Goal: Information Seeking & Learning: Understand process/instructions

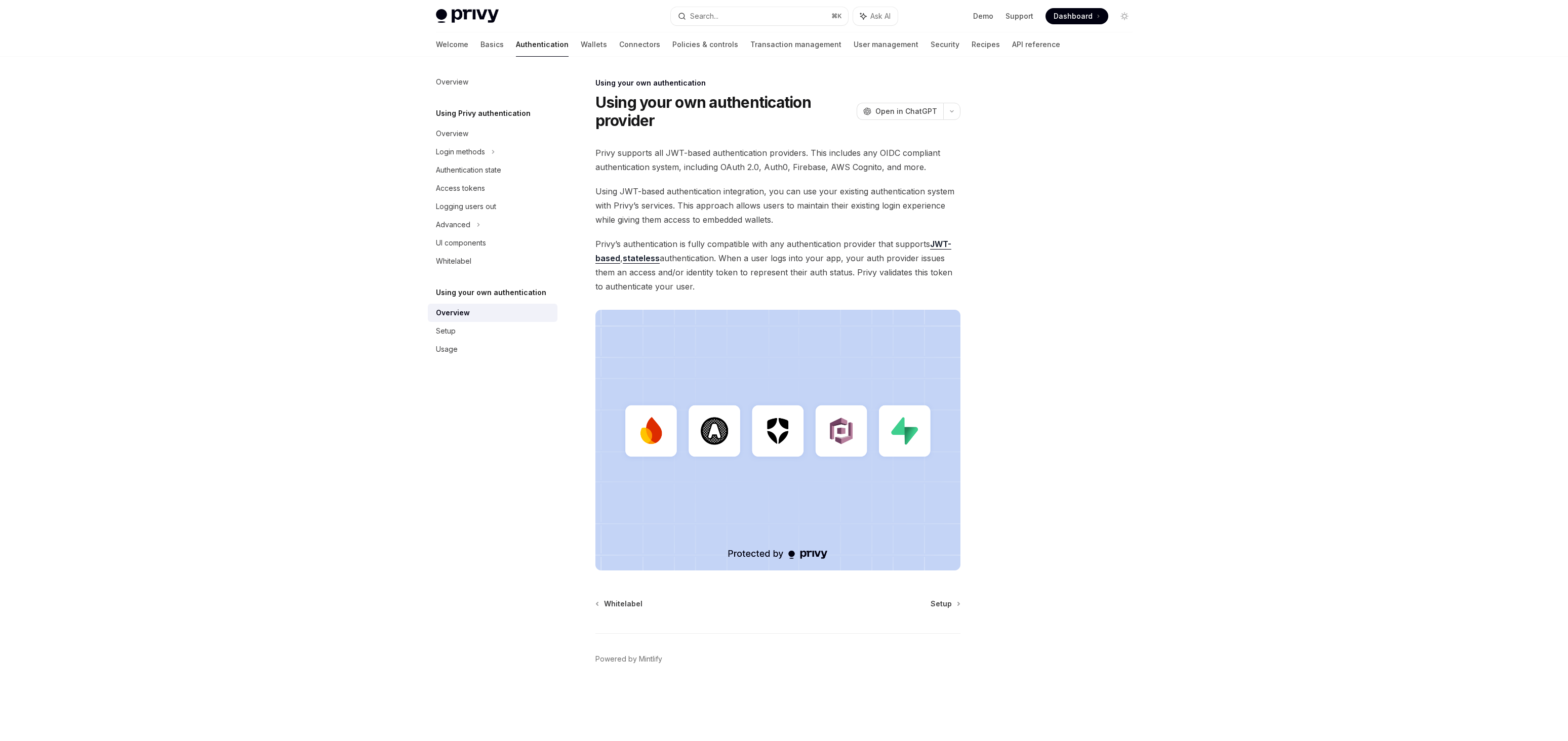
click at [786, 183] on div "Privy supports all JWT-based authentication providers. This includes any OIDC c…" at bounding box center [778, 358] width 365 height 425
click at [828, 183] on div "Privy supports all JWT-based authentication providers. This includes any OIDC c…" at bounding box center [778, 358] width 365 height 425
click at [940, 601] on span "Setup" at bounding box center [941, 604] width 21 height 10
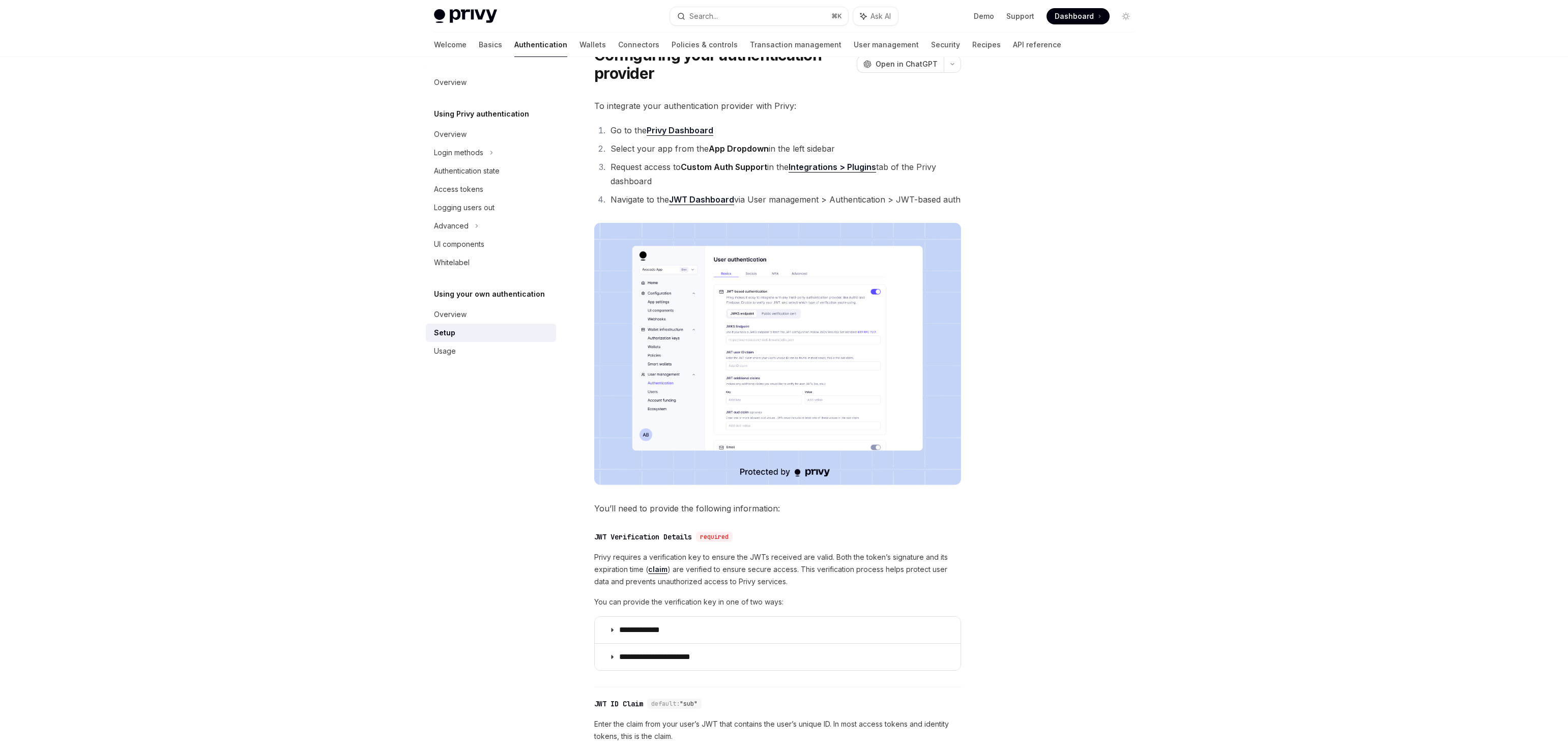
scroll to position [111, 0]
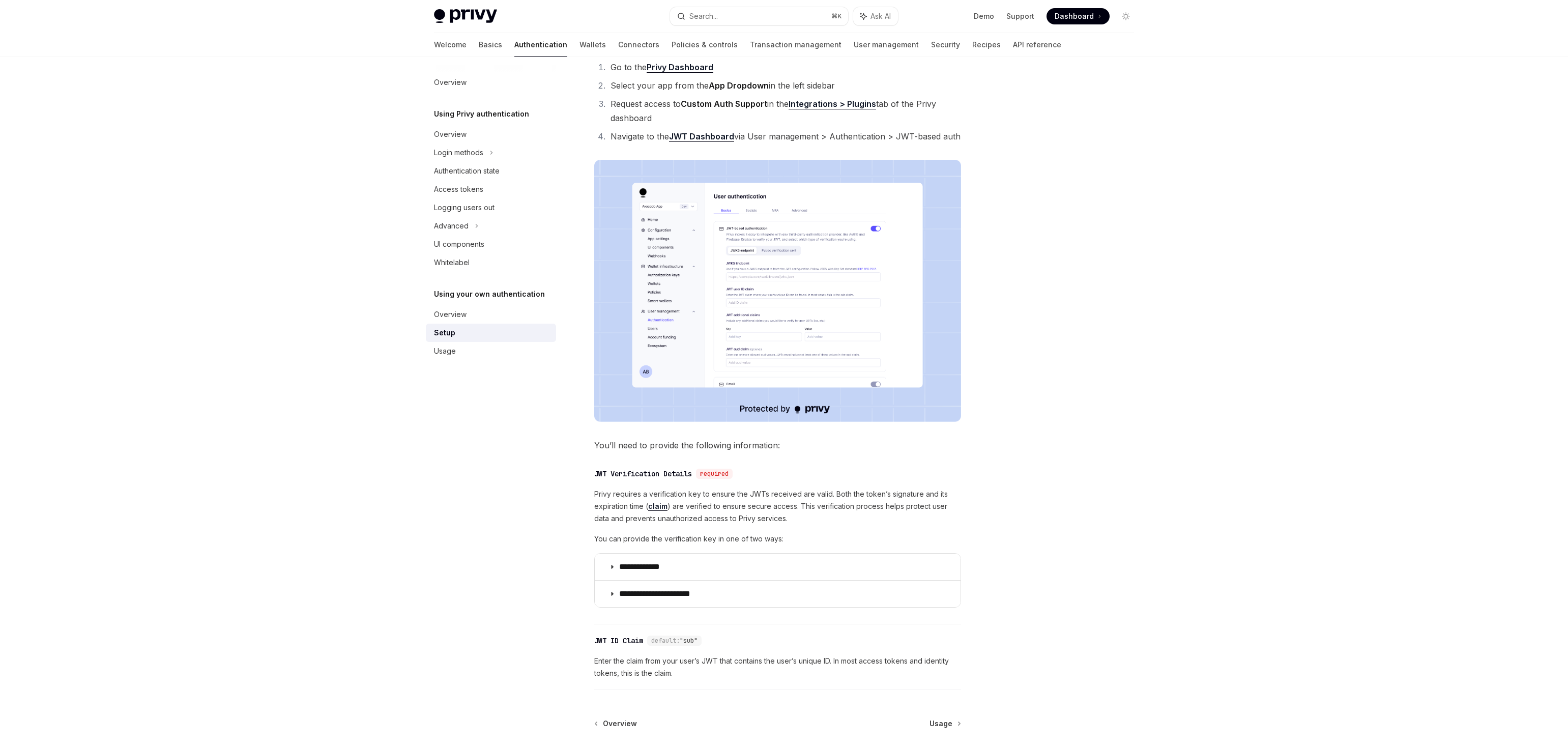
click at [806, 499] on span "Privy requires a verification key to ensure the JWTs received are valid. Both t…" at bounding box center [778, 506] width 367 height 37
click at [802, 483] on div "**********" at bounding box center [778, 543] width 367 height 162
click at [715, 561] on summary "**********" at bounding box center [777, 566] width 366 height 26
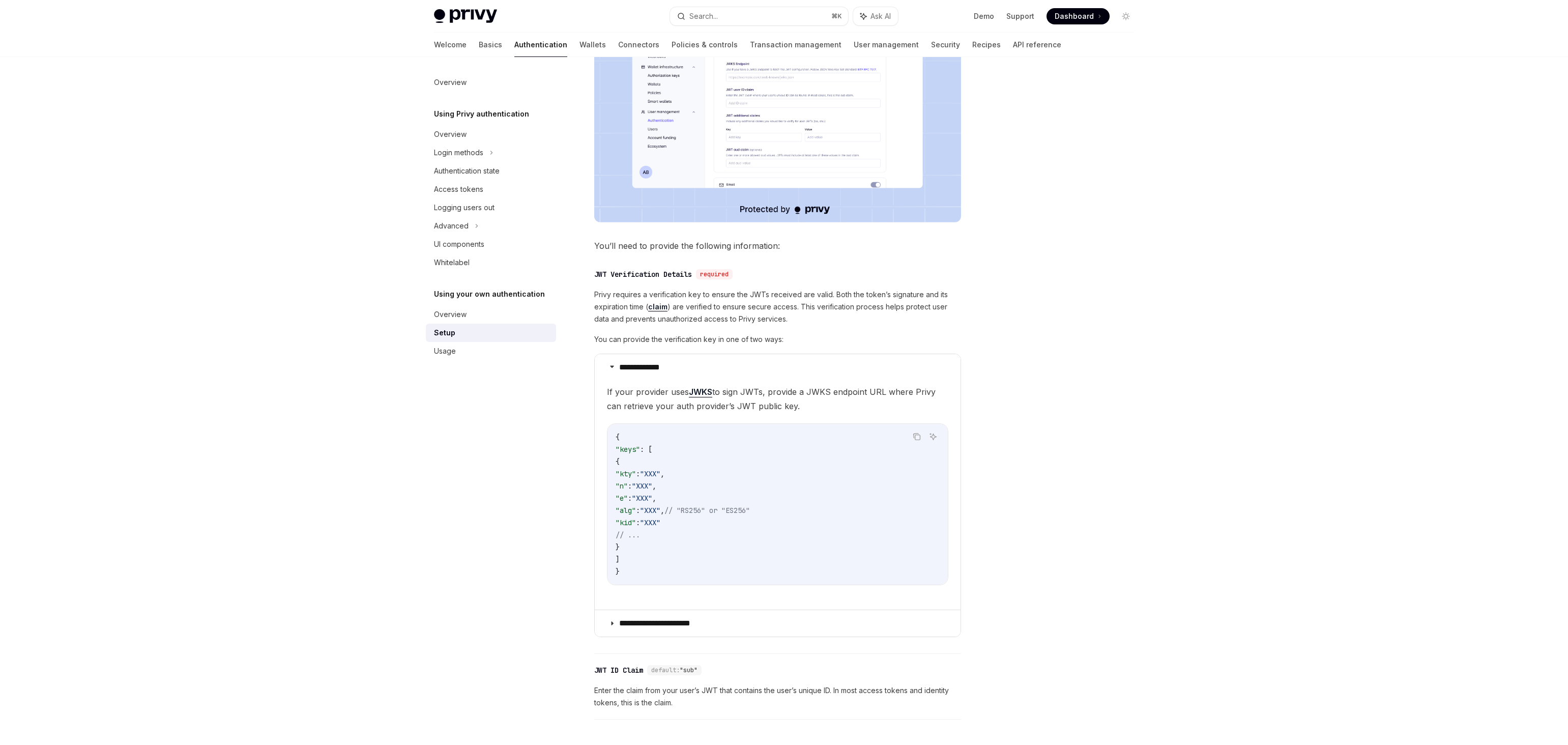
scroll to position [350, 0]
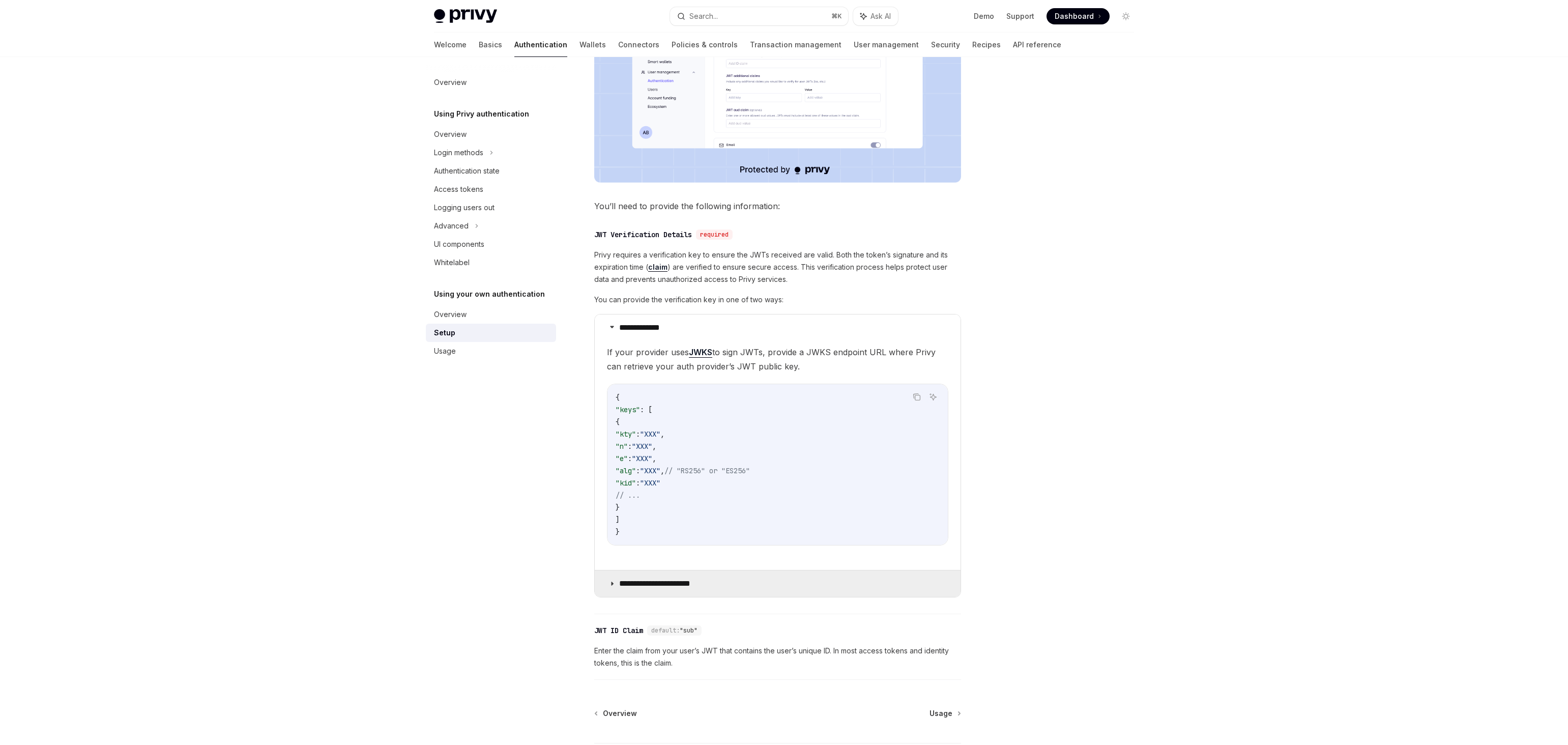
click at [707, 579] on summary "**********" at bounding box center [777, 583] width 366 height 26
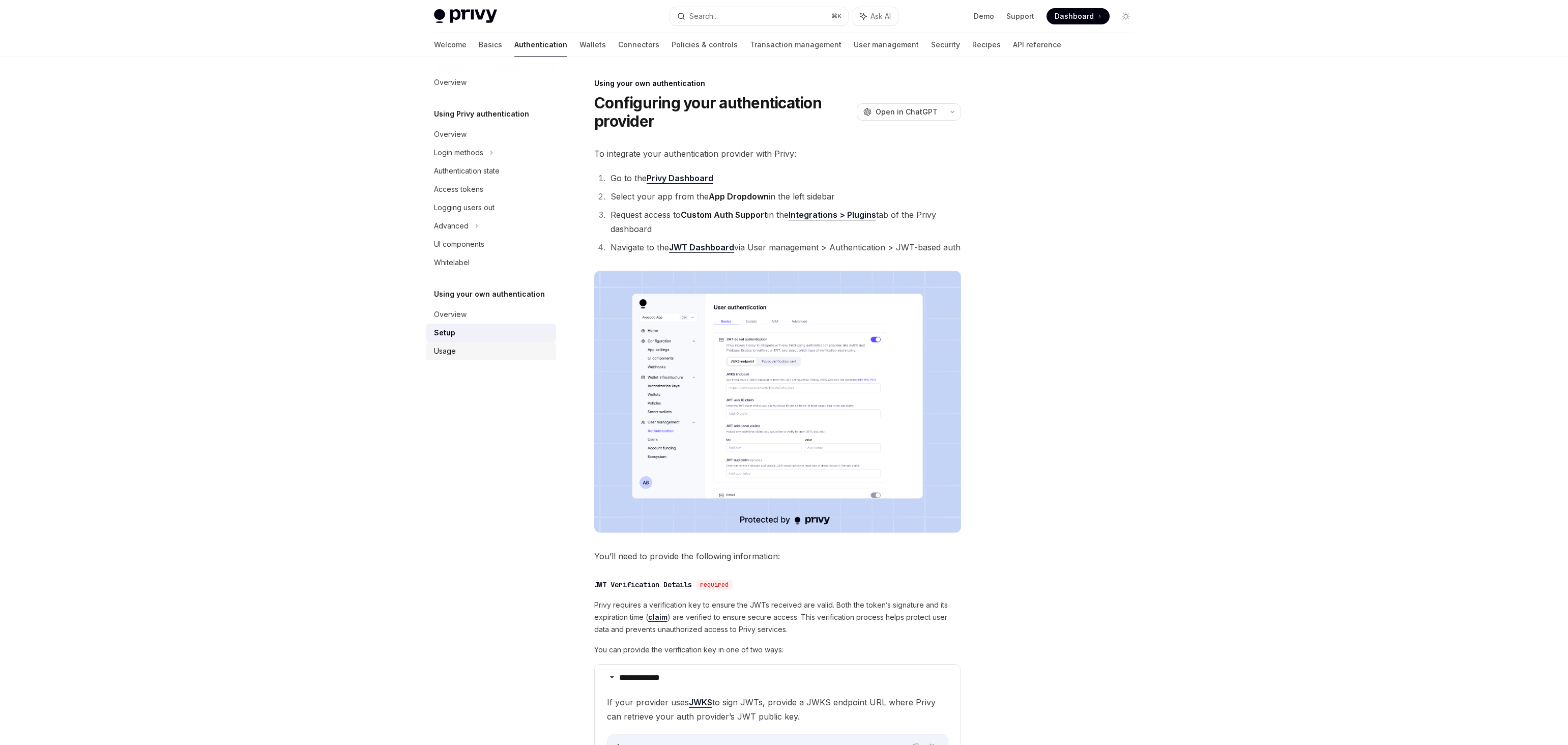
click at [516, 345] on div "Usage" at bounding box center [492, 351] width 116 height 12
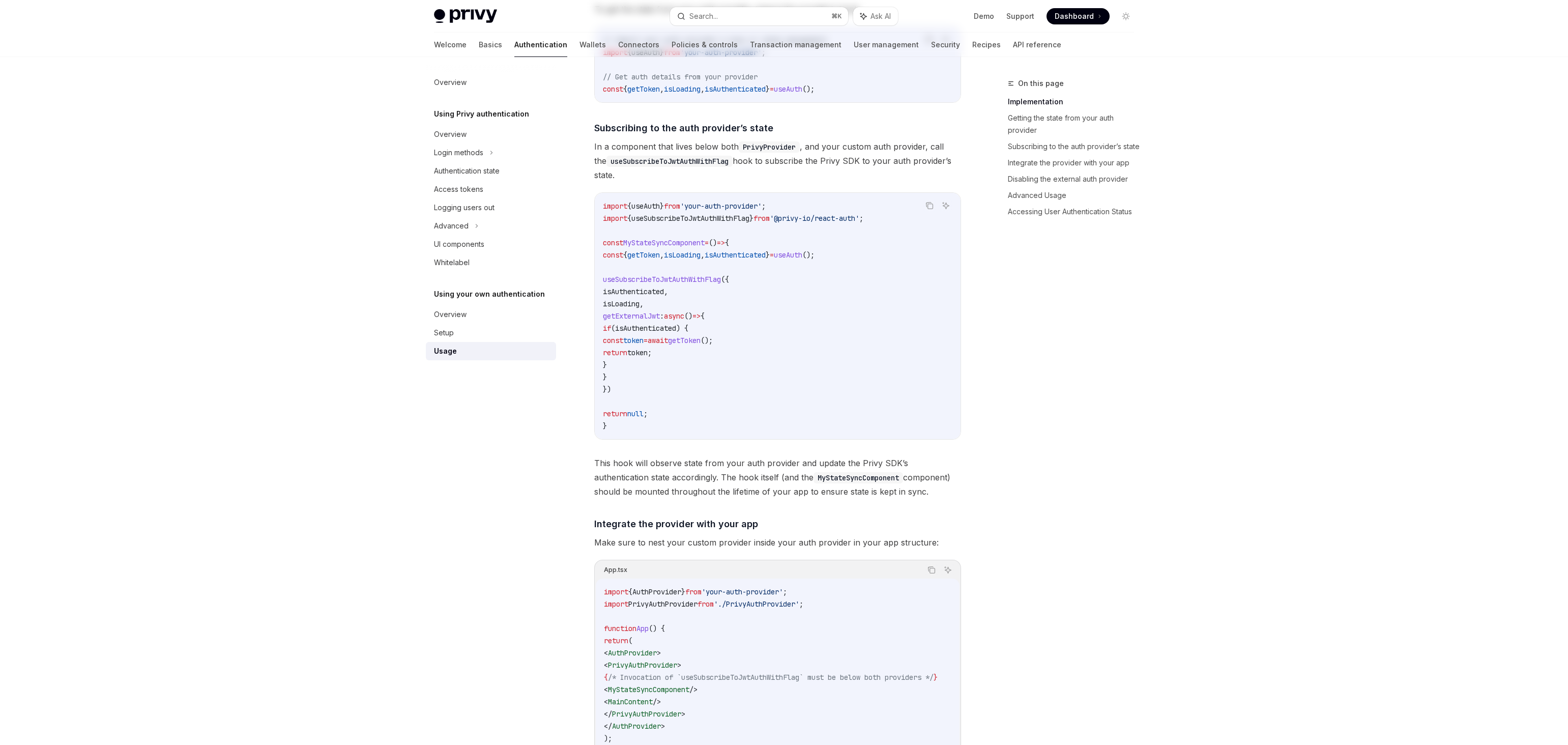
scroll to position [489, 0]
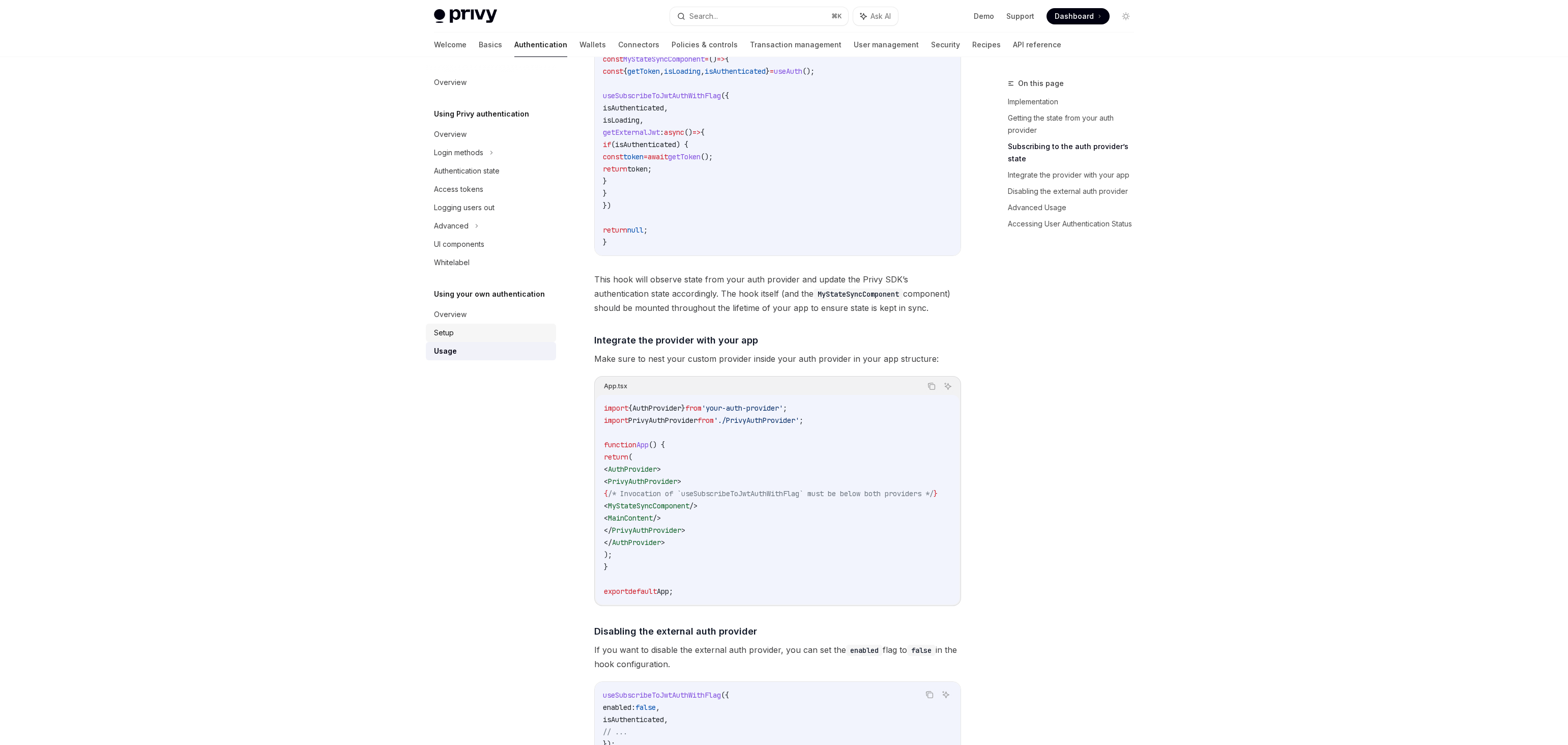
click at [470, 331] on div "Setup" at bounding box center [492, 333] width 116 height 12
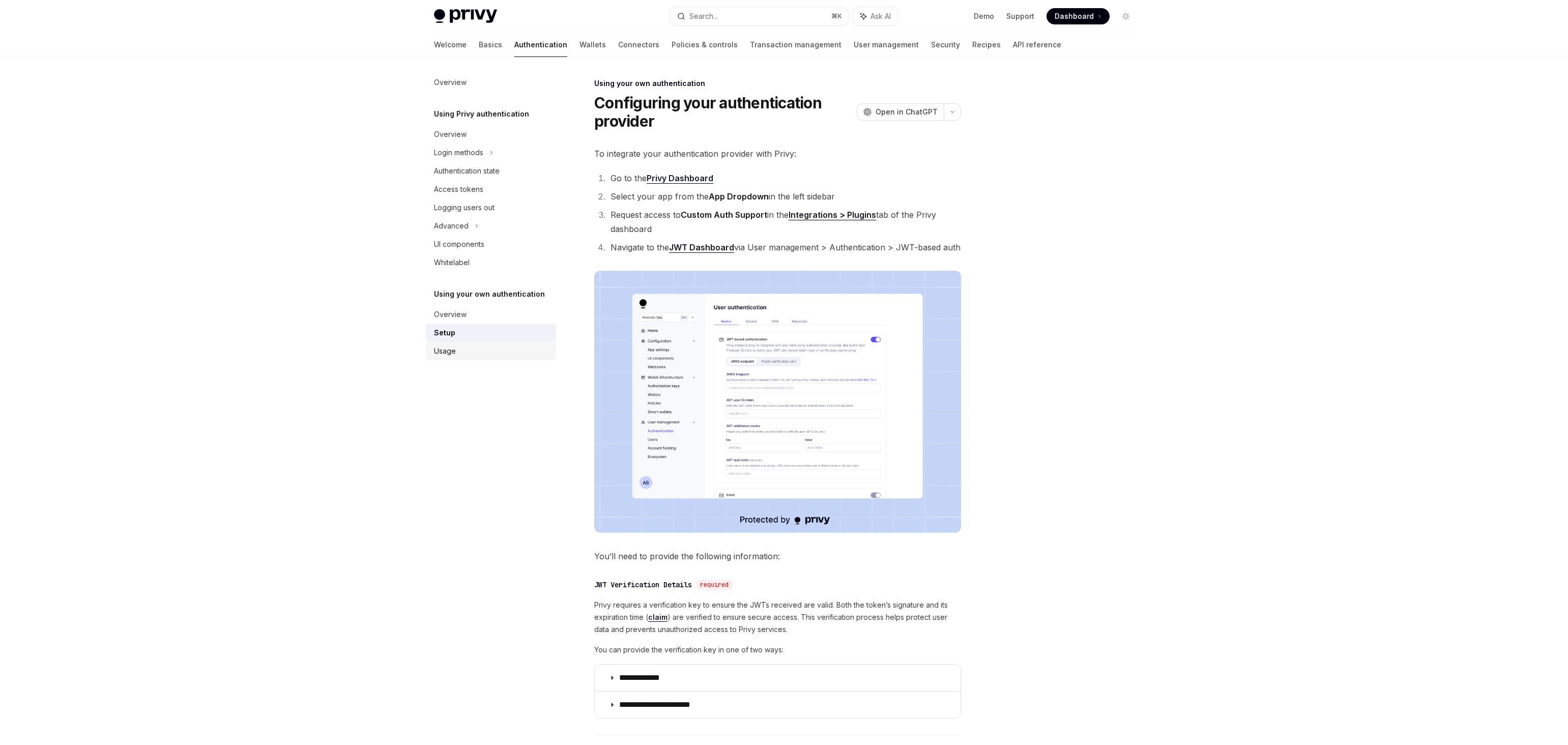
click at [475, 355] on div "Usage" at bounding box center [492, 351] width 116 height 12
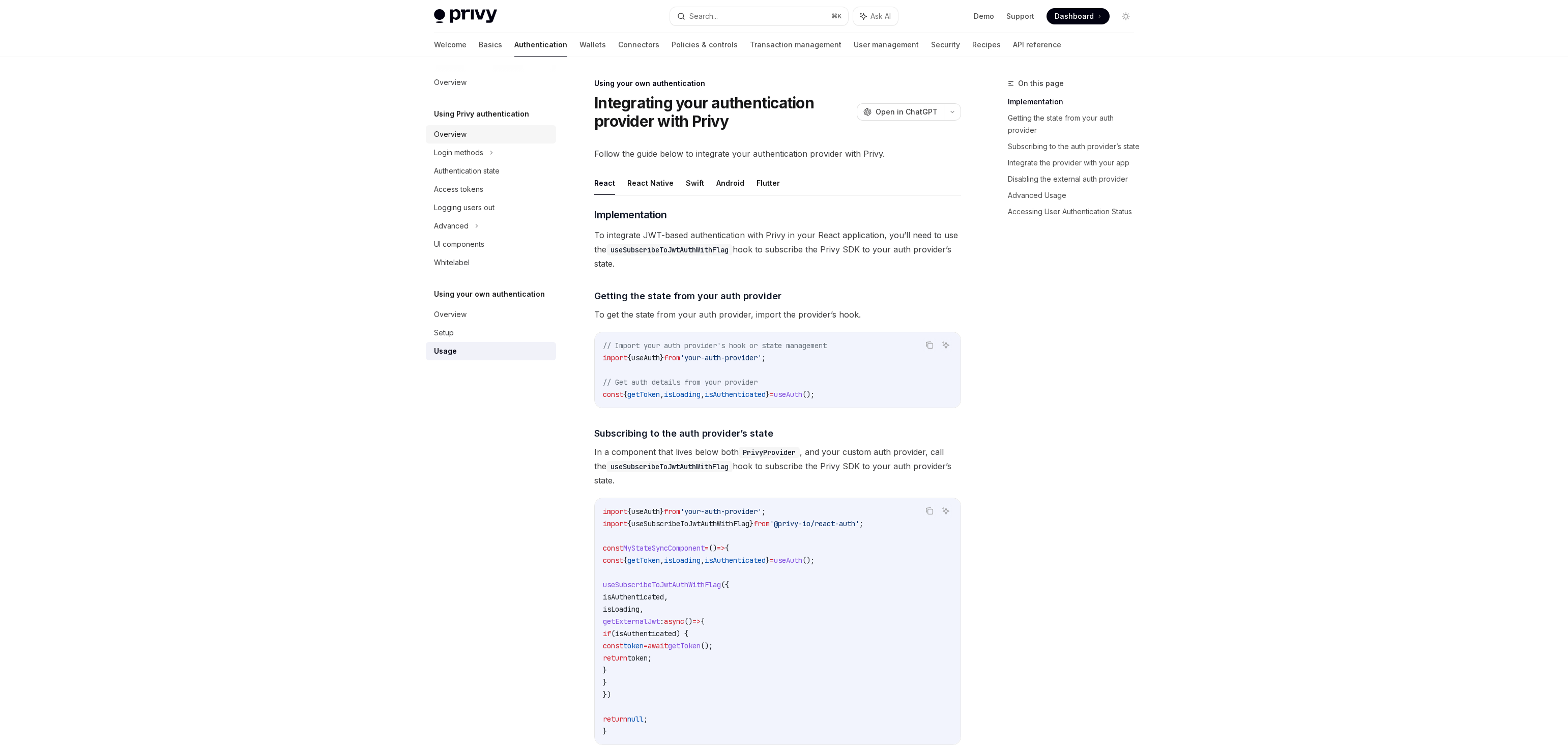
click at [482, 143] on link "Overview" at bounding box center [490, 135] width 130 height 18
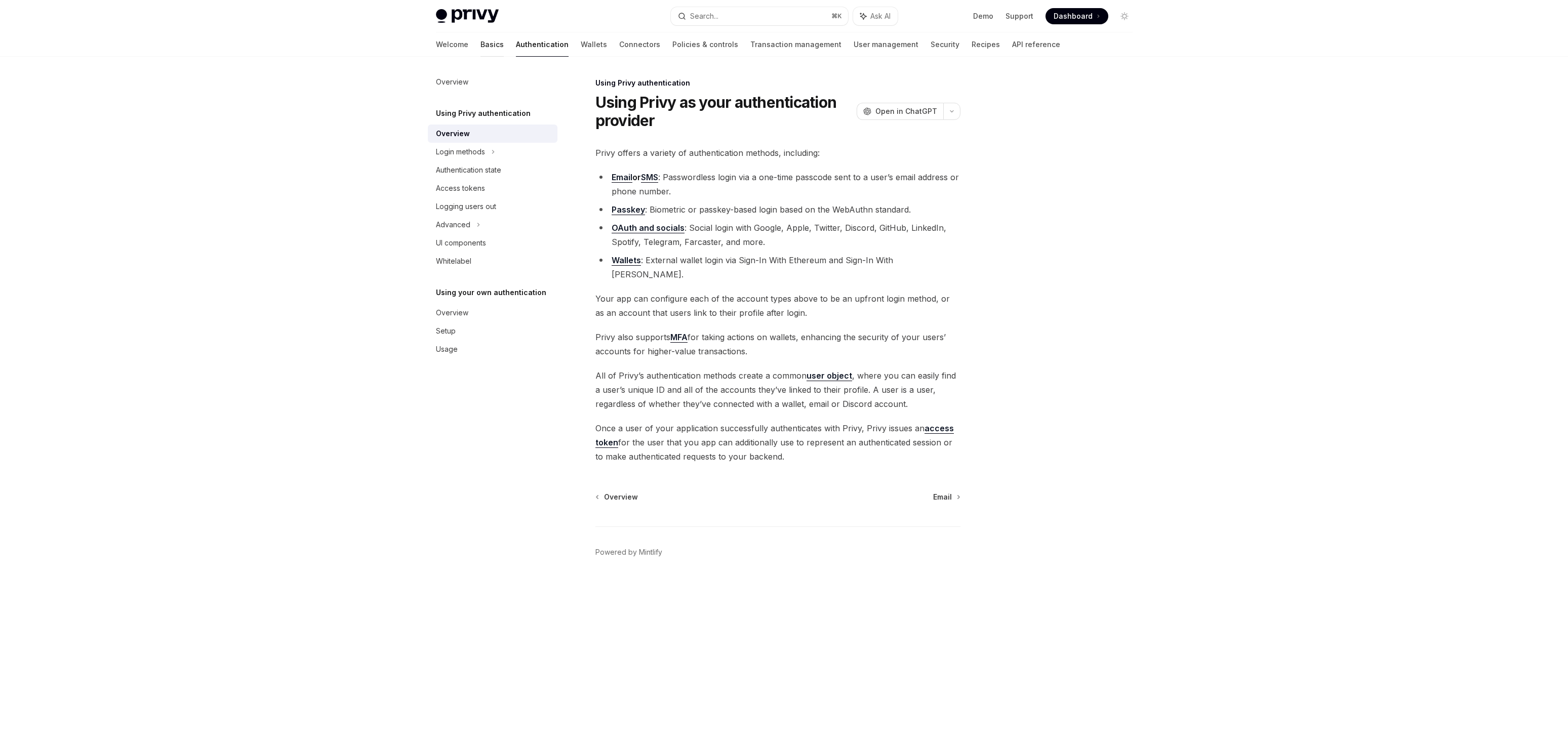
click at [480, 35] on link "Basics" at bounding box center [492, 44] width 23 height 24
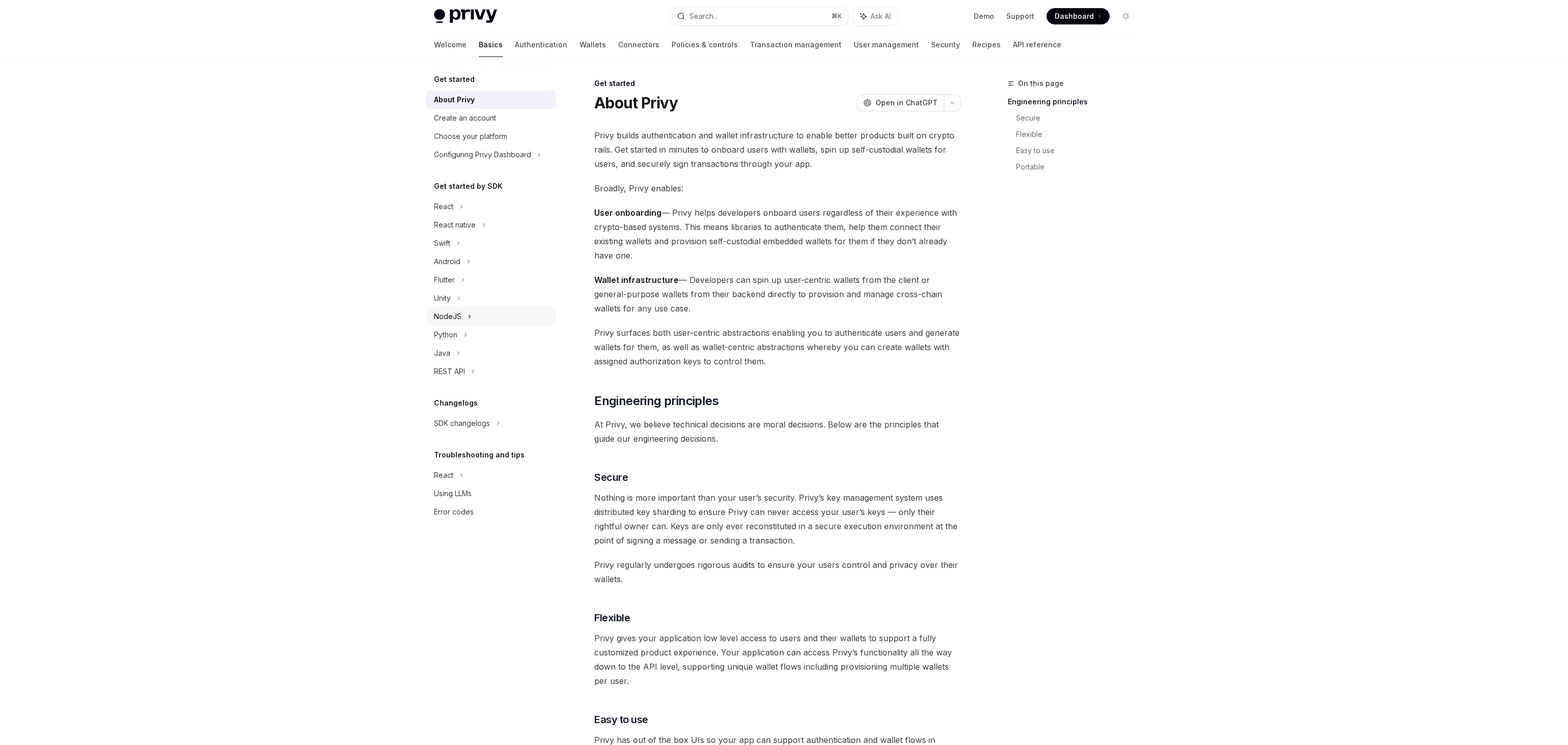
click at [481, 319] on div "NodeJS" at bounding box center [490, 316] width 130 height 18
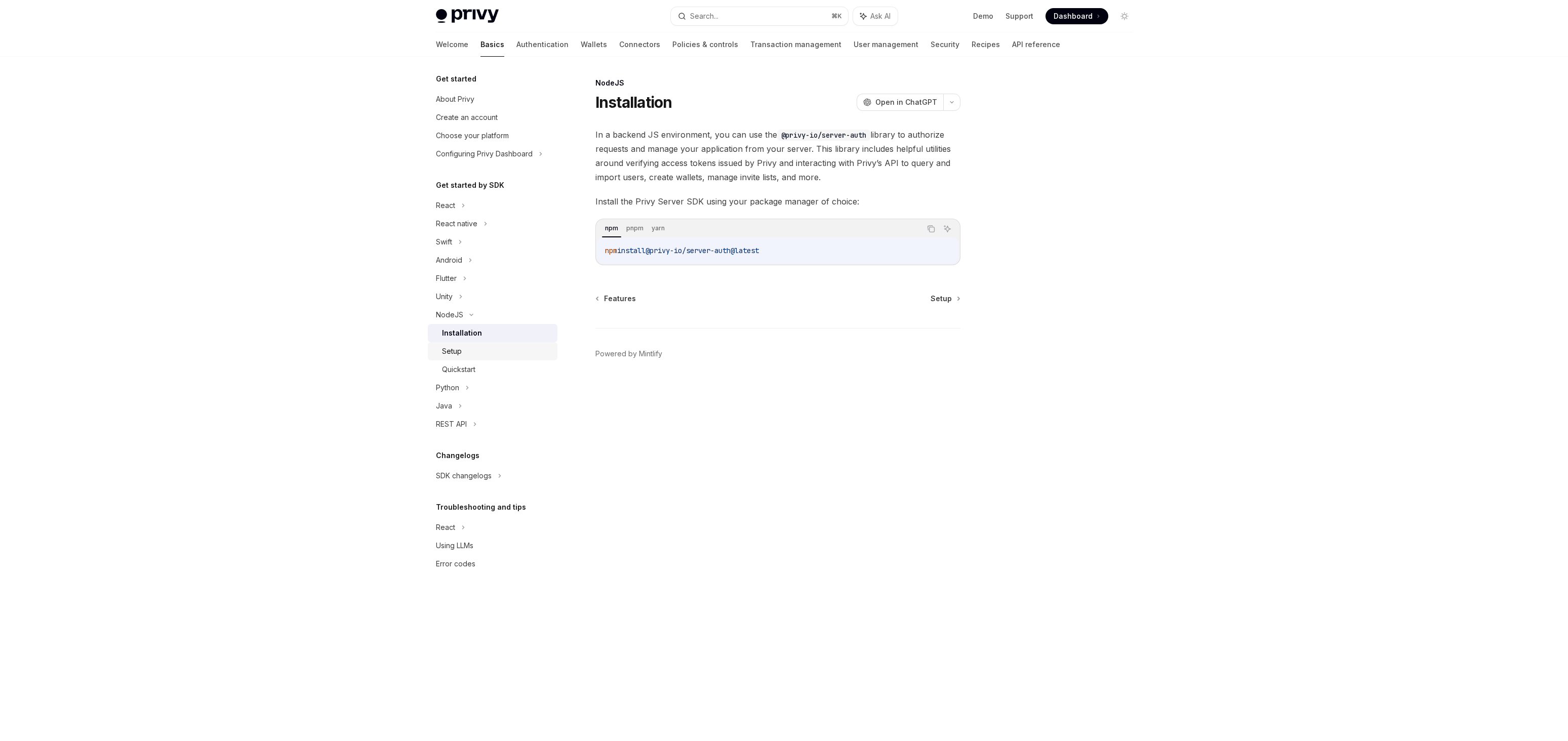
click at [474, 356] on div "Setup" at bounding box center [497, 351] width 110 height 12
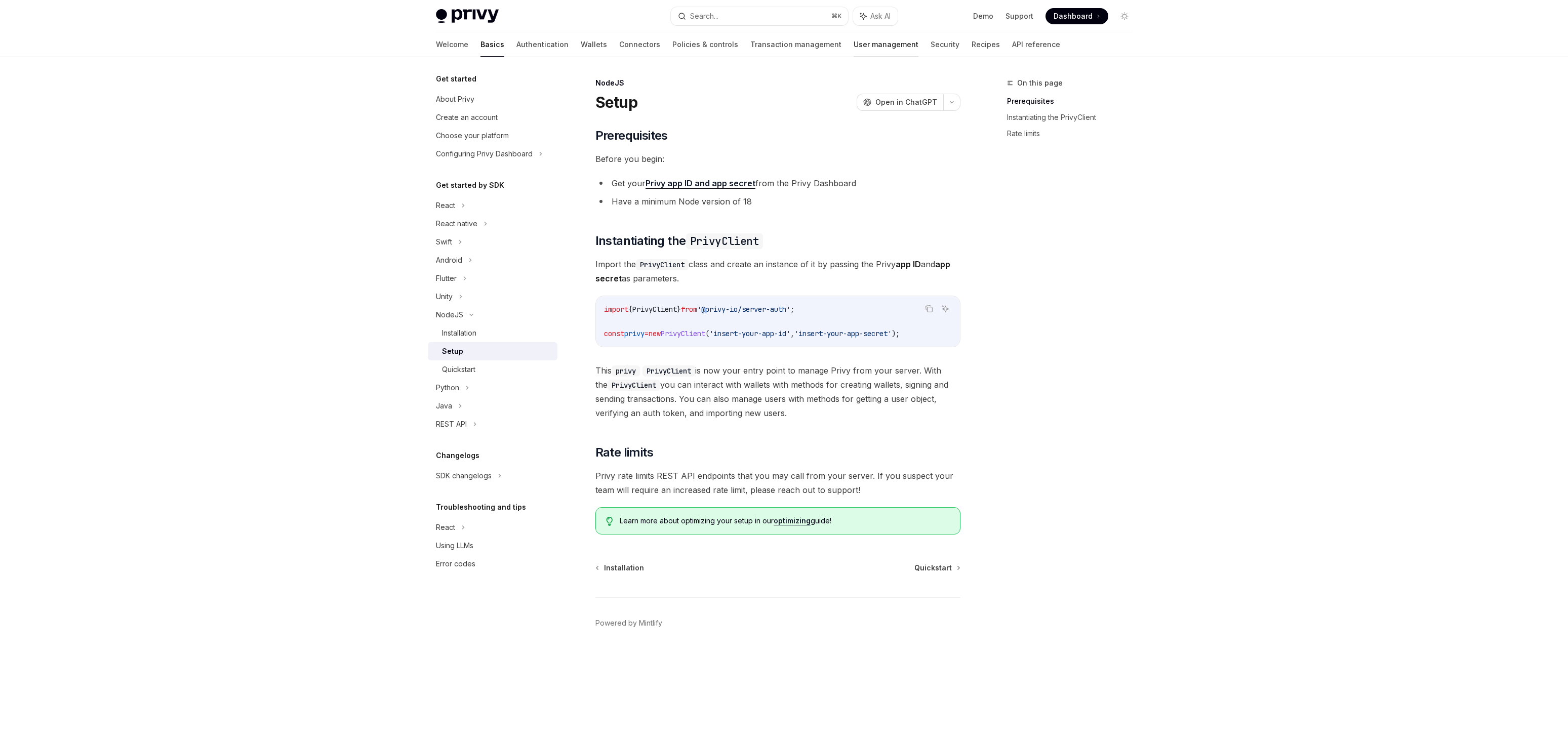
click at [853, 47] on link "User management" at bounding box center [886, 44] width 65 height 24
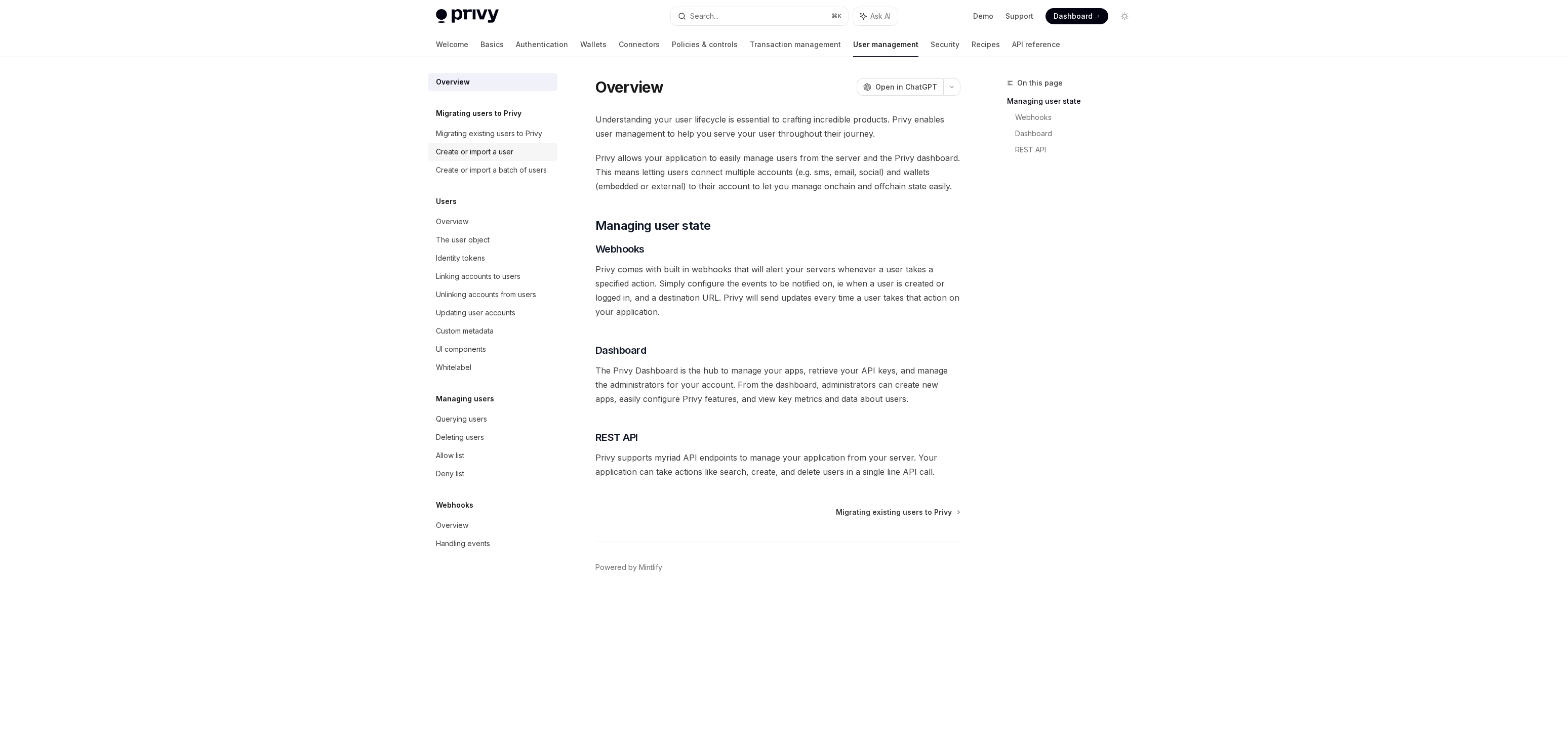
click at [492, 156] on div "Create or import a user" at bounding box center [474, 152] width 77 height 12
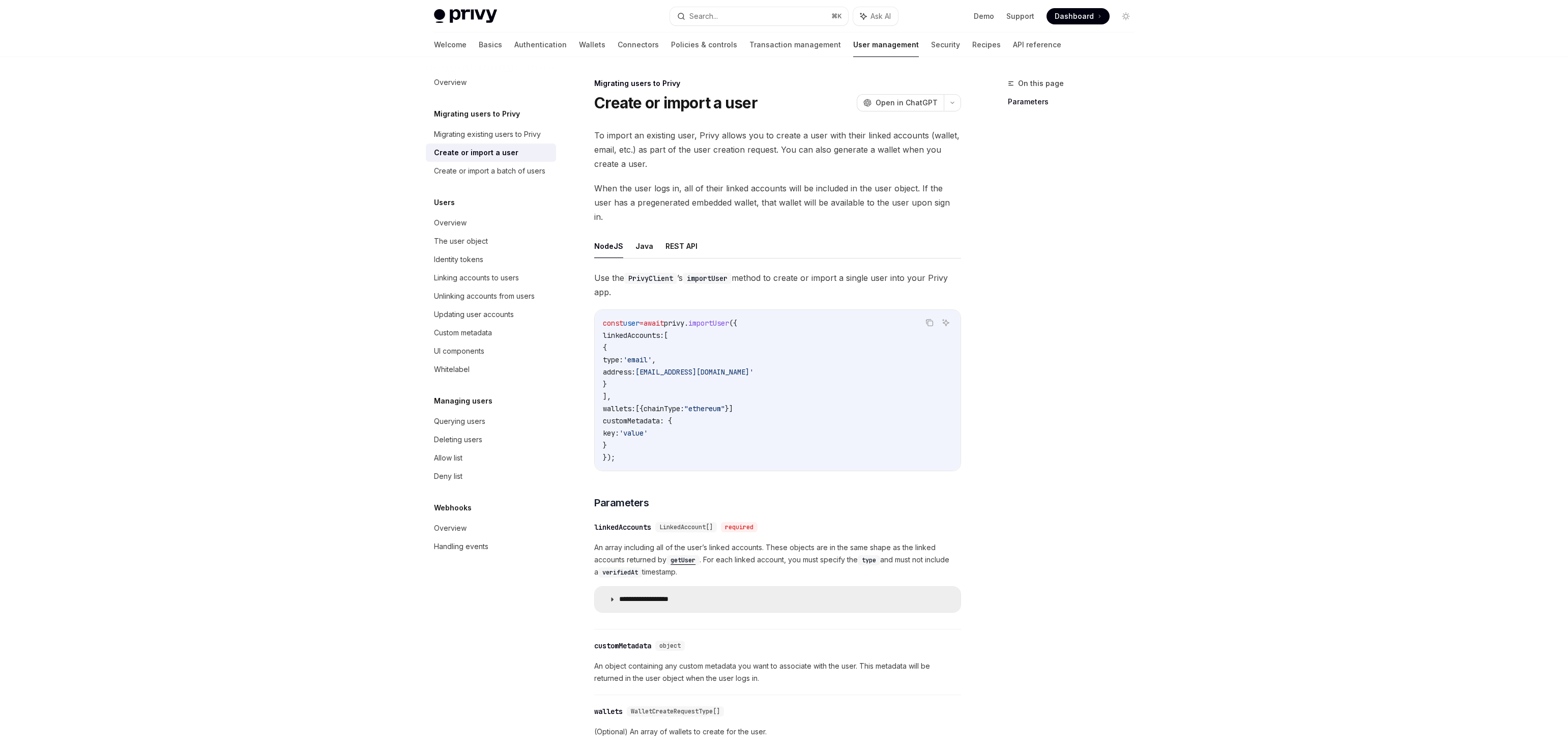
click at [638, 587] on summary "**********" at bounding box center [777, 599] width 366 height 26
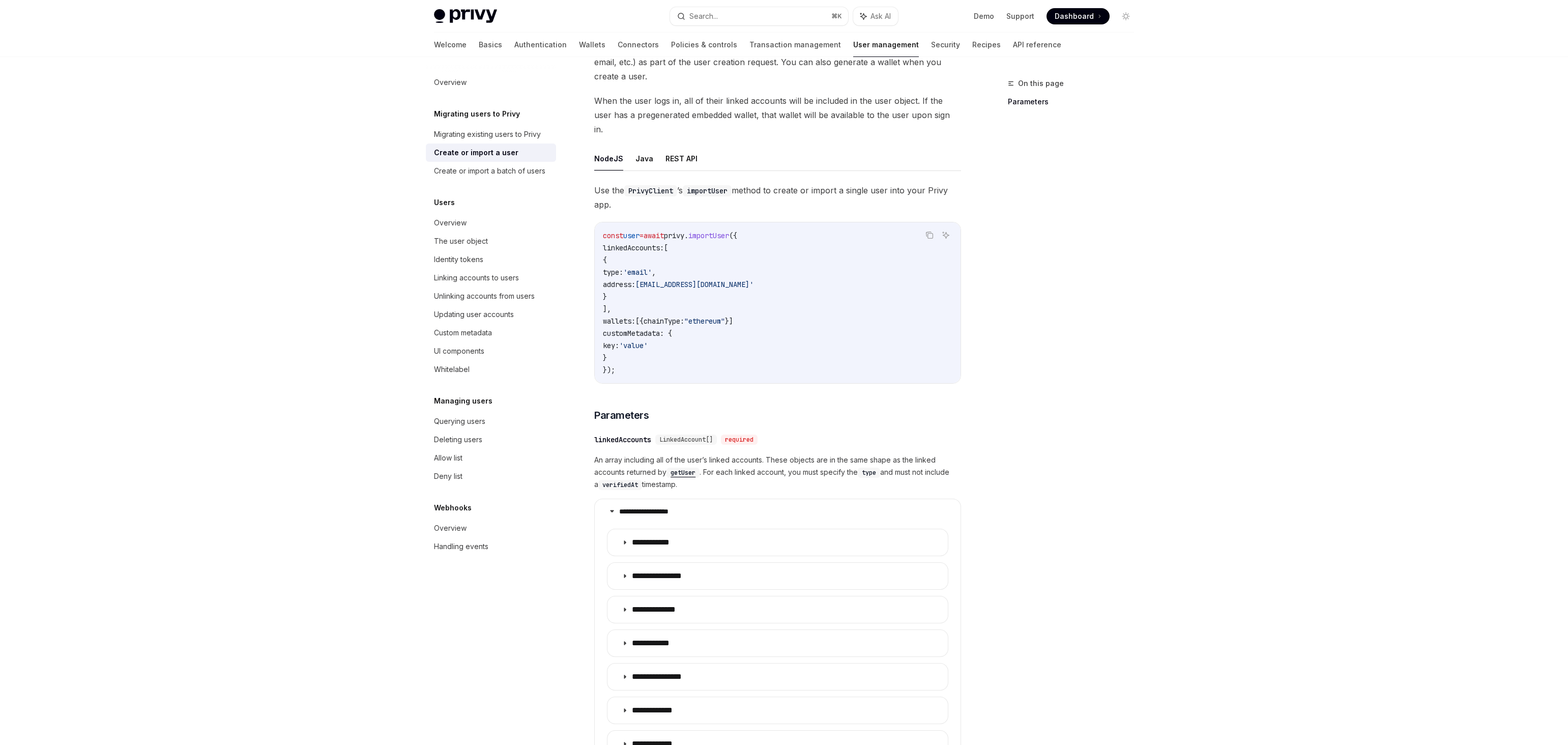
scroll to position [147, 0]
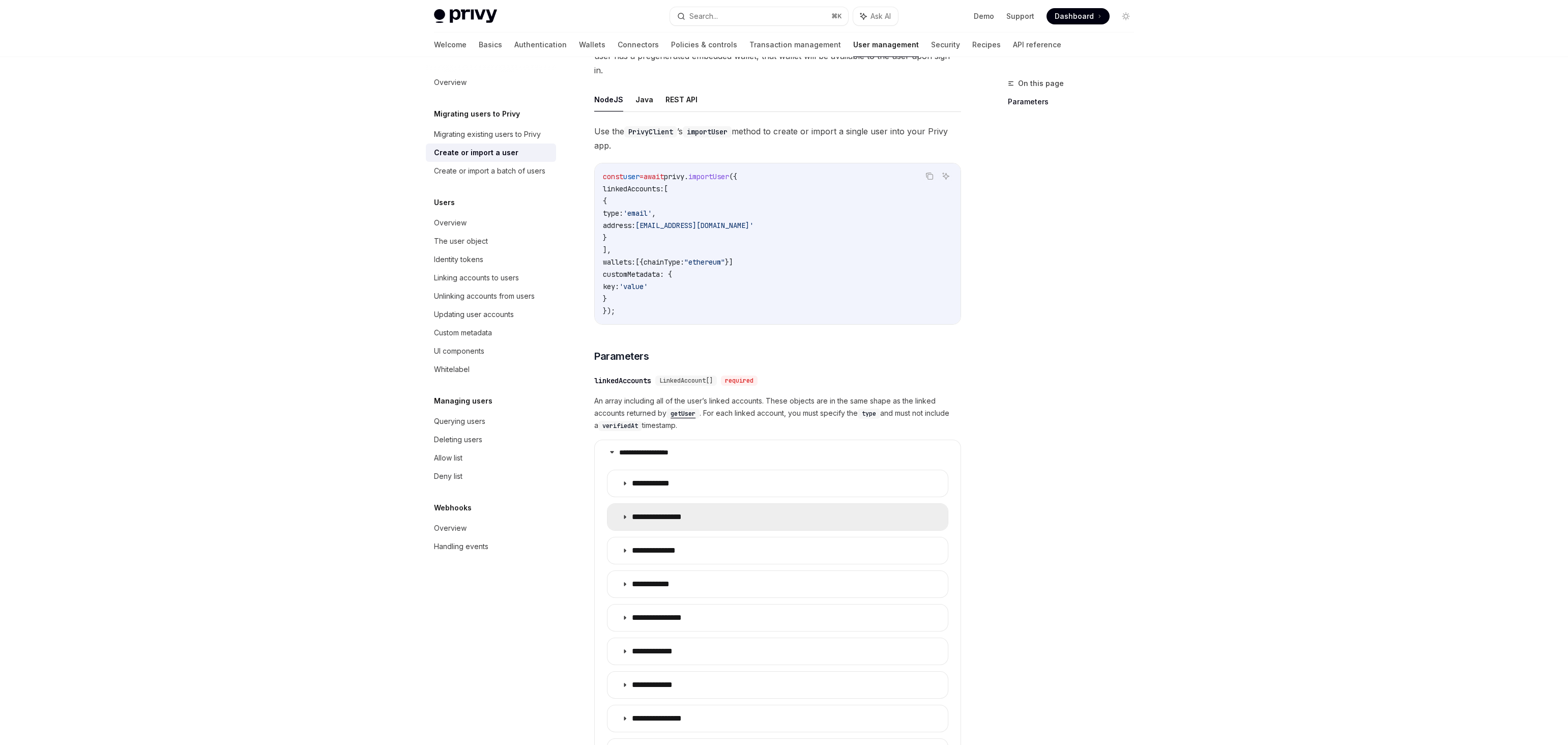
click at [663, 514] on summary "**********" at bounding box center [777, 516] width 340 height 26
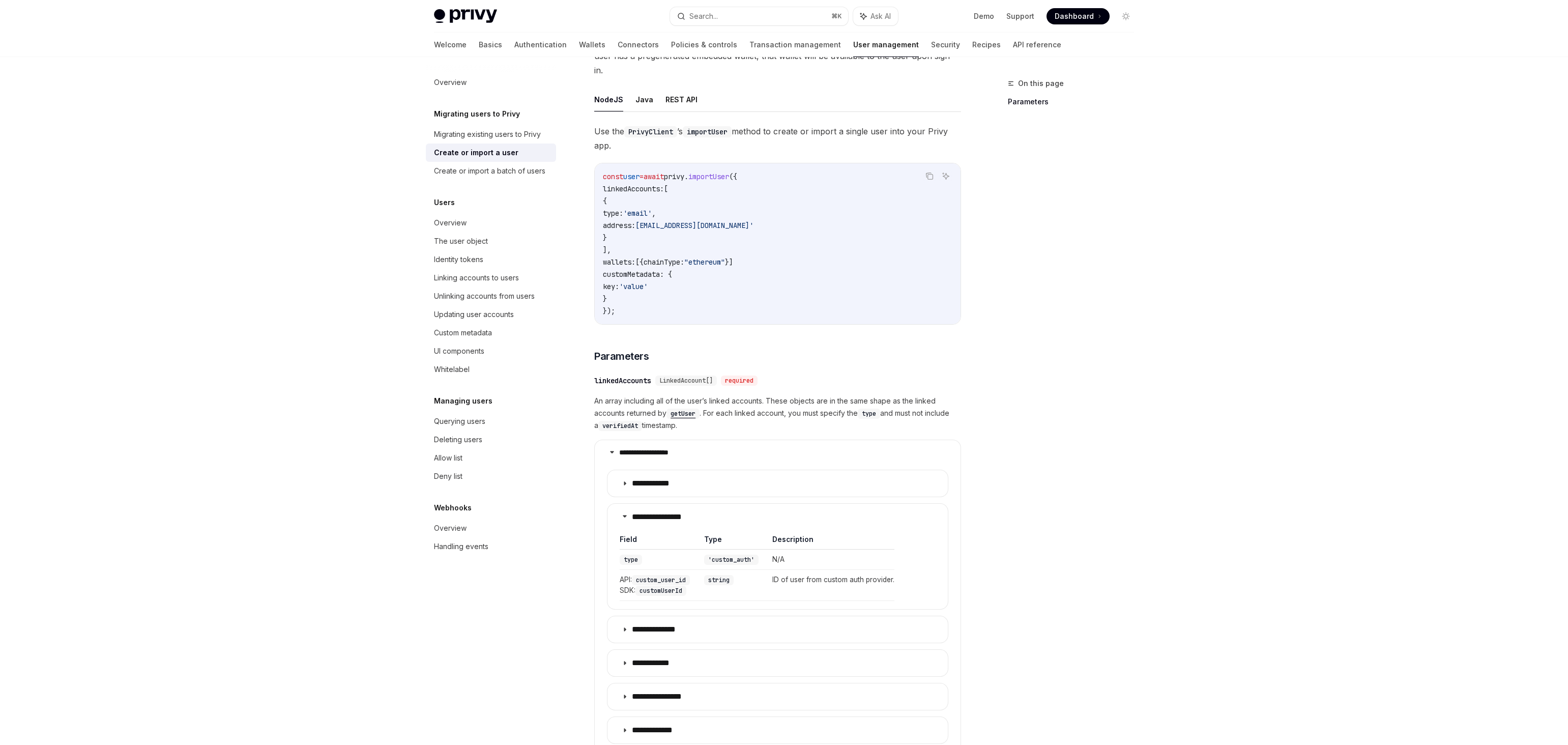
click at [969, 598] on html "Privy Docs home page Search... ⌘ K Ask AI Demo Support Dashboard Dashboard Sear…" at bounding box center [784, 226] width 1568 height 745
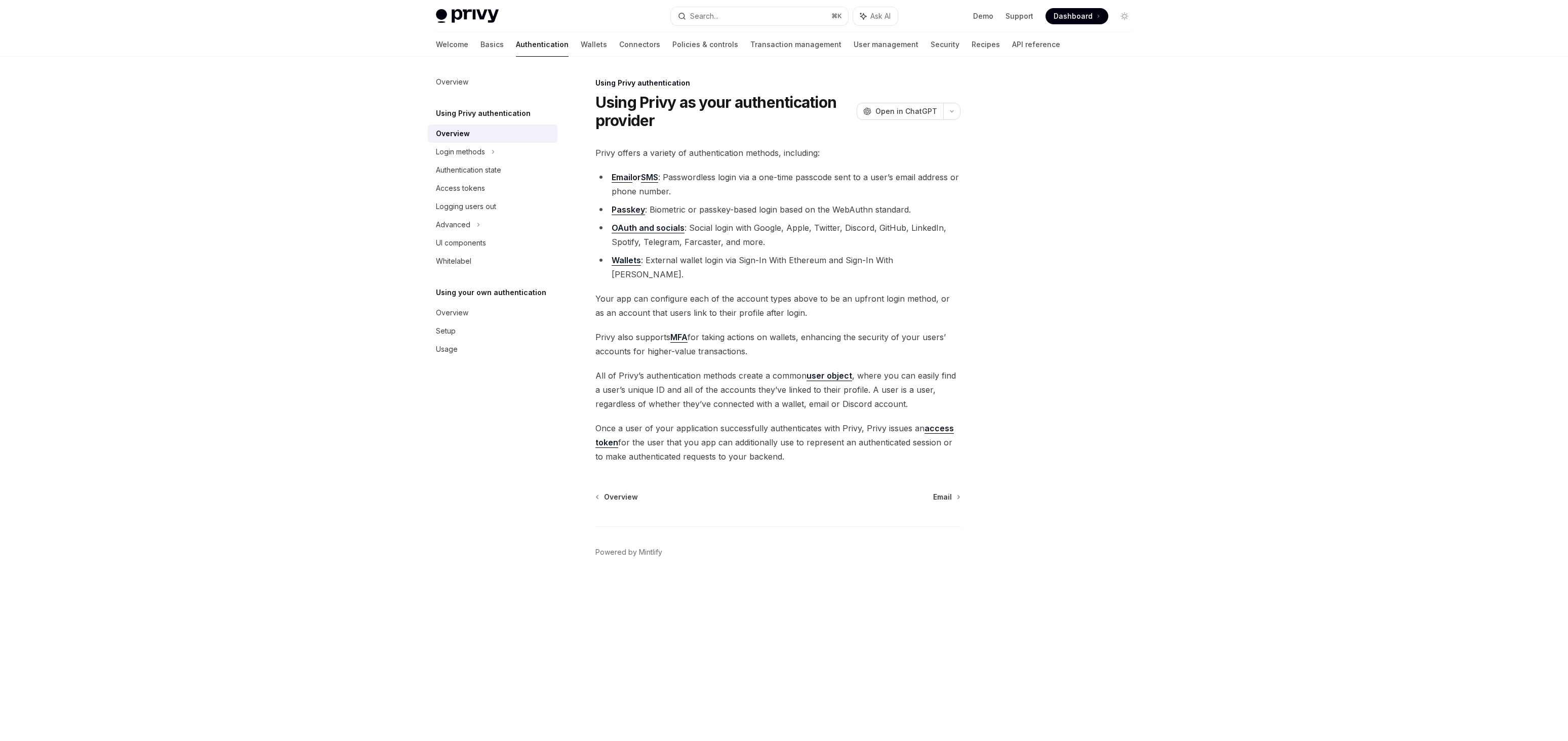
type textarea "*"
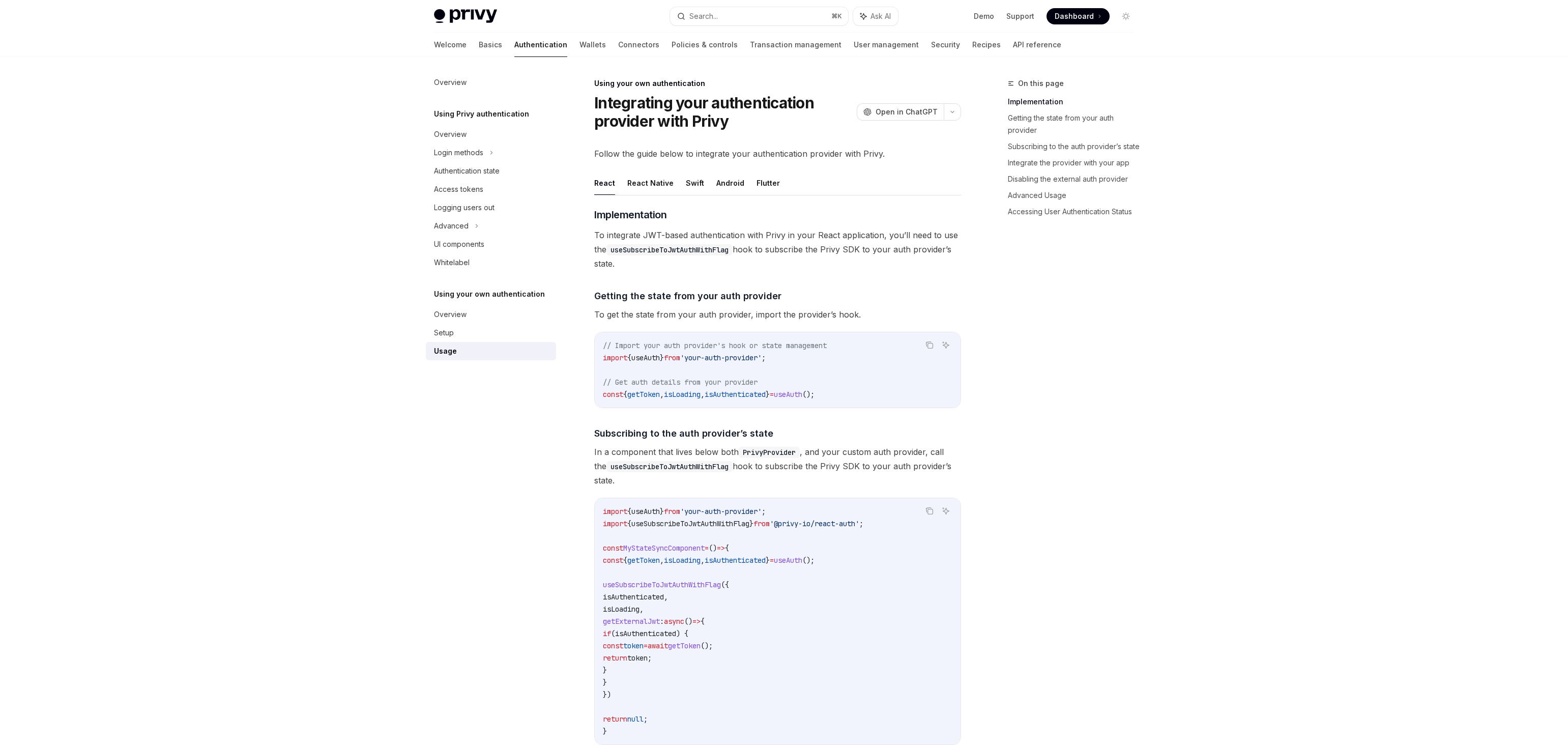
click at [511, 352] on div "Usage" at bounding box center [492, 351] width 116 height 12
click at [512, 338] on link "Setup" at bounding box center [490, 333] width 130 height 18
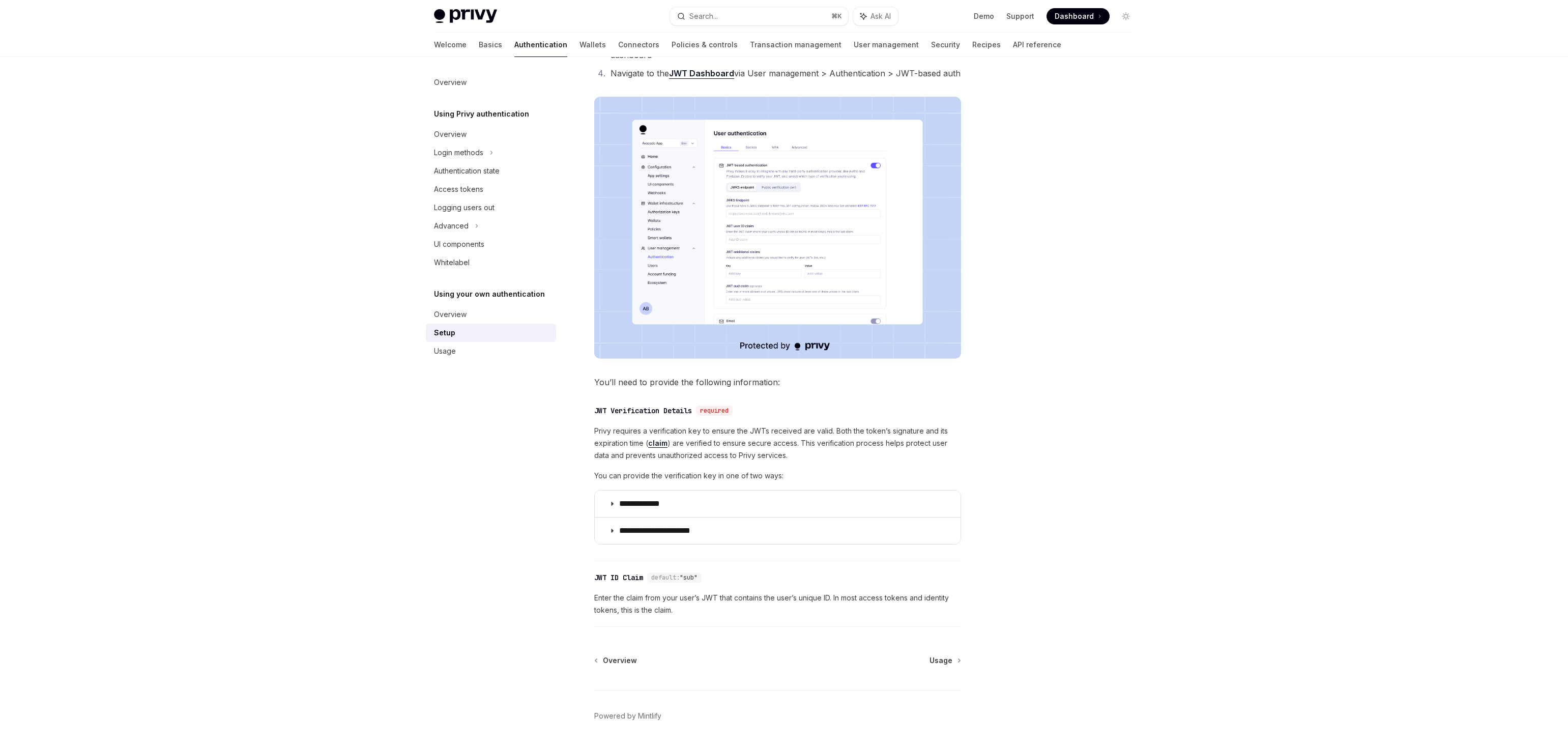
scroll to position [207, 0]
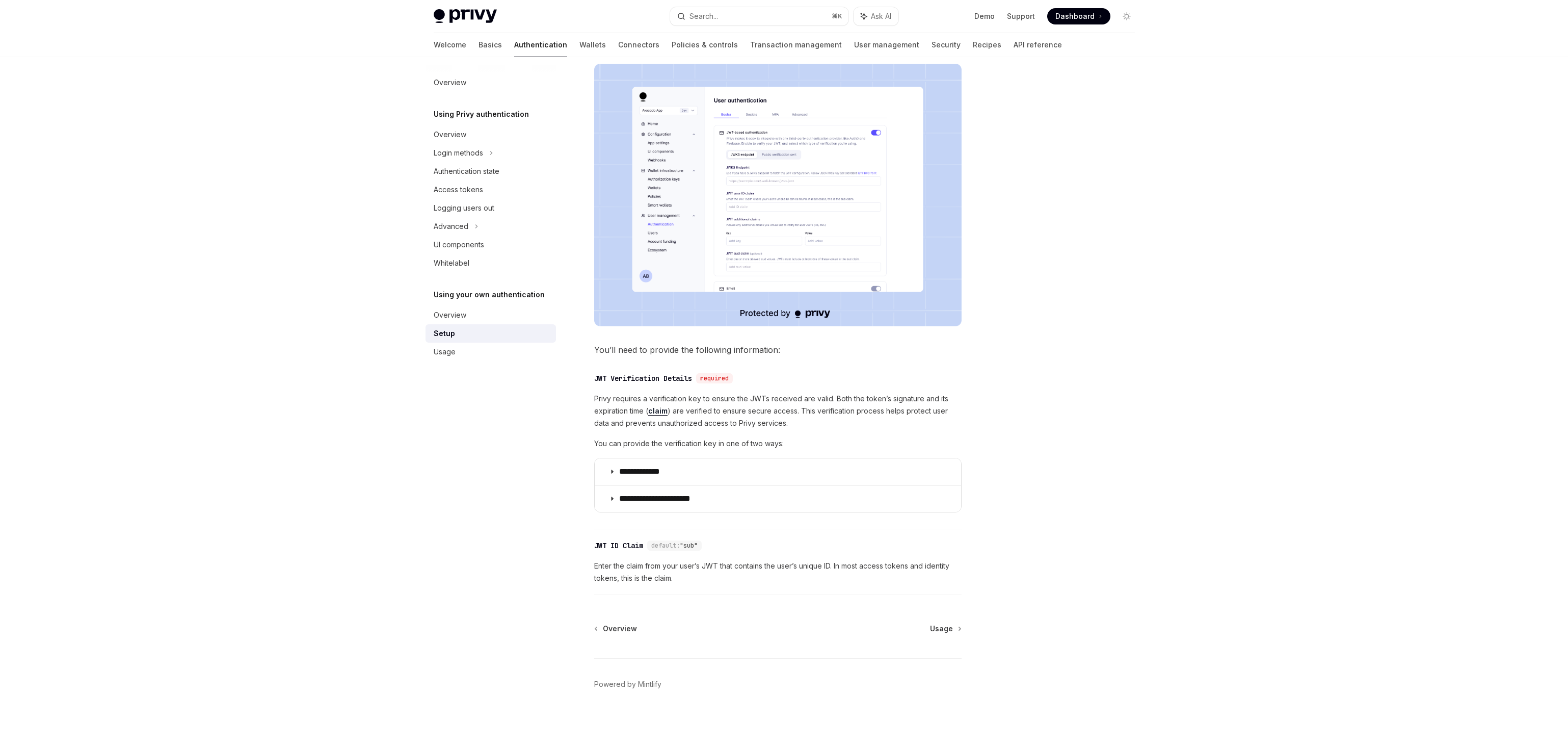
type textarea "*"
